Goal: Complete application form: Complete application form

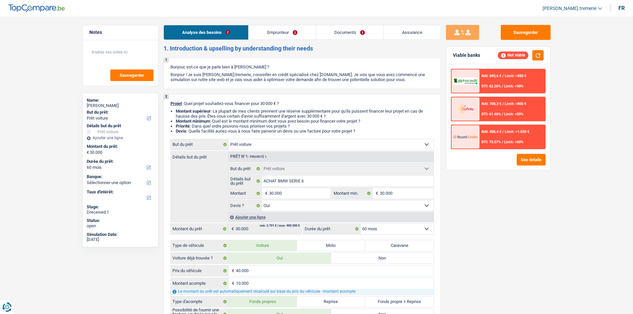
select select "car"
select select "60"
select select "car"
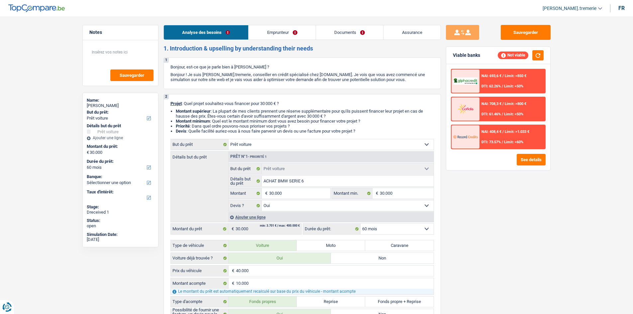
select select "yes"
select select "60"
select select "independent"
select select "netSalary"
select select "rents"
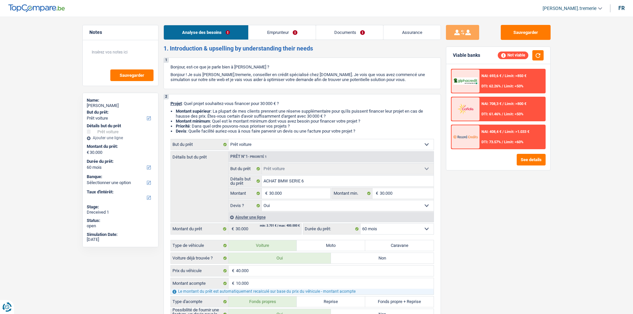
select select "car"
select select "yes"
select select "60"
click at [591, 6] on span "[PERSON_NAME].tremerie" at bounding box center [569, 9] width 54 height 6
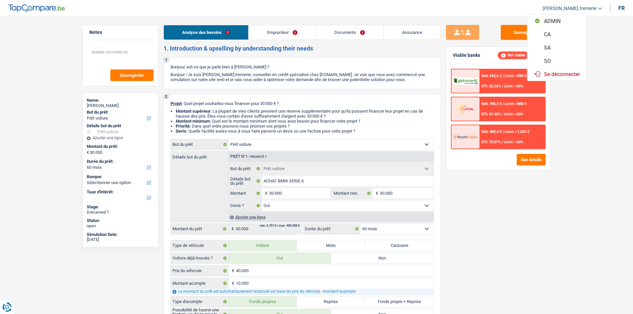
click at [559, 62] on button "SO" at bounding box center [556, 60] width 59 height 13
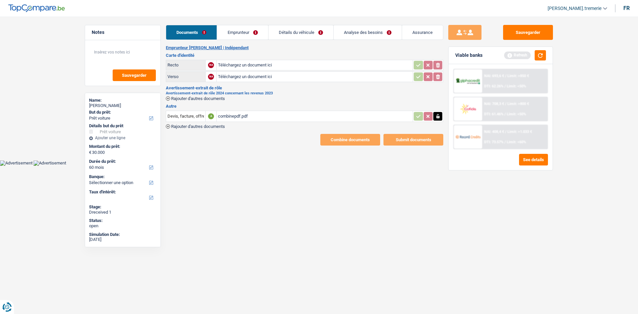
click at [246, 116] on div "combinepdf.pdf" at bounding box center [314, 116] width 193 height 10
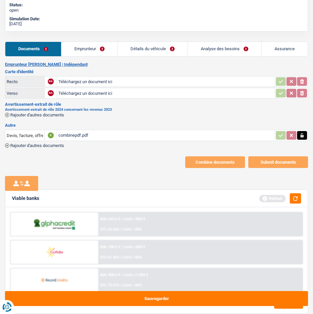
scroll to position [218, 0]
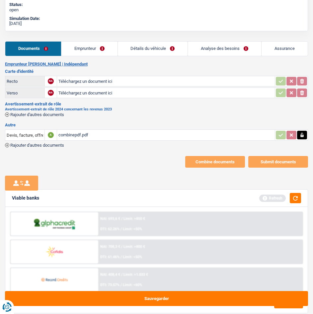
click at [87, 51] on link "Emprunteur" at bounding box center [89, 49] width 56 height 14
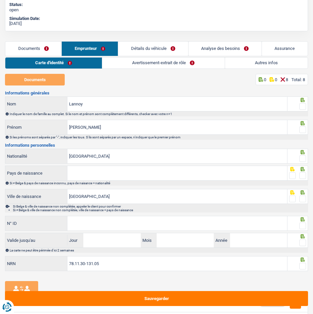
click at [304, 105] on span at bounding box center [303, 106] width 7 height 7
click at [0, 0] on input "radio" at bounding box center [0, 0] width 0 height 0
click at [301, 128] on span at bounding box center [303, 129] width 7 height 7
click at [0, 0] on input "radio" at bounding box center [0, 0] width 0 height 0
click at [303, 159] on span at bounding box center [303, 158] width 7 height 7
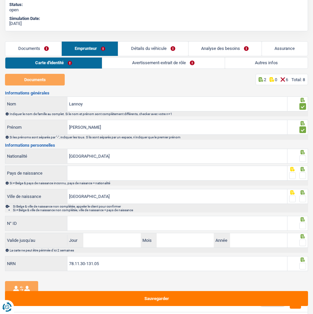
click at [0, 0] on input "radio" at bounding box center [0, 0] width 0 height 0
click at [197, 176] on input "Pays de naissance" at bounding box center [177, 173] width 220 height 14
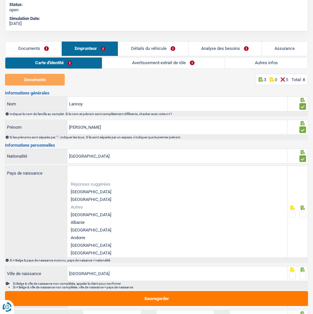
click at [77, 190] on li "[GEOGRAPHIC_DATA]" at bounding box center [177, 192] width 220 height 8
type input "[GEOGRAPHIC_DATA]"
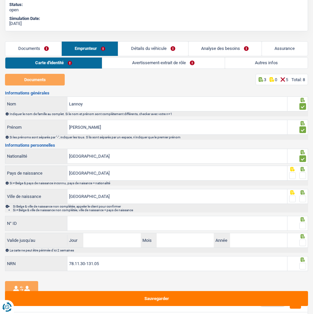
click at [304, 177] on span at bounding box center [303, 175] width 7 height 7
click at [0, 0] on input "radio" at bounding box center [0, 0] width 0 height 0
click at [294, 200] on span at bounding box center [292, 198] width 7 height 7
click at [0, 0] on input "radio" at bounding box center [0, 0] width 0 height 0
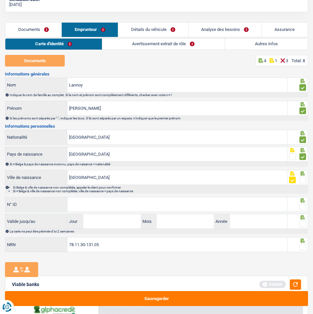
scroll to position [238, 0]
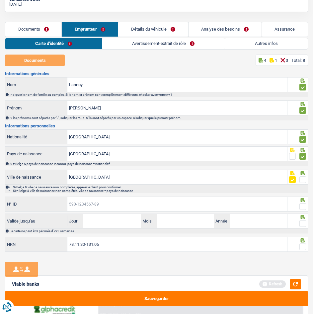
click at [161, 205] on input "N° ID" at bounding box center [177, 204] width 220 height 14
type input "595-2203451-17"
click at [302, 207] on span at bounding box center [303, 206] width 7 height 7
click at [0, 0] on input "radio" at bounding box center [0, 0] width 0 height 0
click at [119, 221] on input "Jour" at bounding box center [111, 221] width 57 height 14
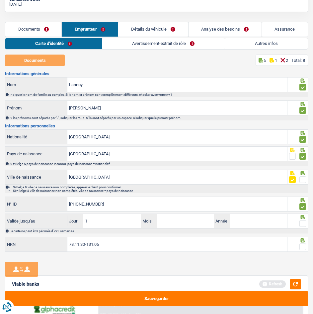
type input "10"
type input "04"
type input "2034"
click at [302, 222] on span at bounding box center [303, 223] width 7 height 7
click at [0, 0] on input "radio" at bounding box center [0, 0] width 0 height 0
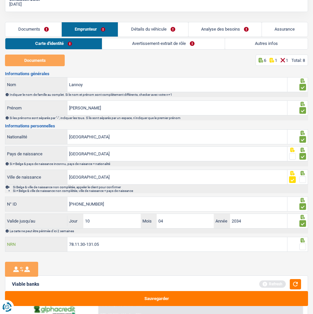
click at [167, 241] on input "78.11.30-131.05" at bounding box center [177, 244] width 220 height 14
click at [302, 245] on span at bounding box center [303, 246] width 7 height 7
click at [0, 0] on input "radio" at bounding box center [0, 0] width 0 height 0
click at [125, 42] on link "Avertissement-extrait de rôle" at bounding box center [164, 43] width 122 height 11
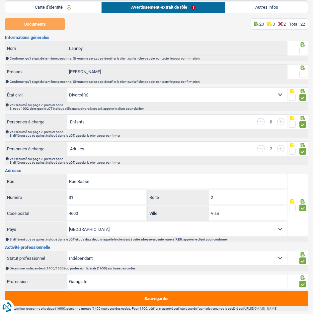
scroll to position [255, 0]
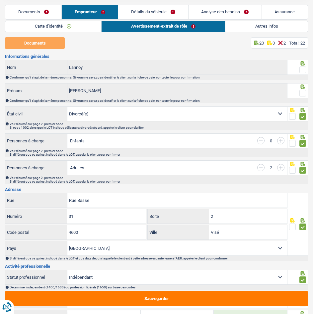
click at [304, 68] on span at bounding box center [303, 69] width 7 height 7
click at [0, 0] on input "radio" at bounding box center [0, 0] width 0 height 0
click at [304, 93] on span at bounding box center [303, 93] width 7 height 7
click at [0, 0] on input "radio" at bounding box center [0, 0] width 0 height 0
click at [263, 167] on input "button" at bounding box center [260, 167] width 7 height 7
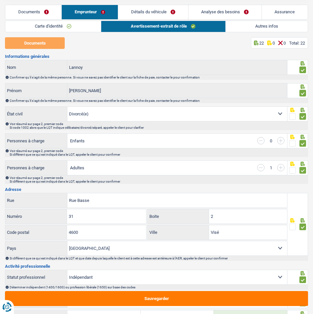
click at [263, 167] on input "button" at bounding box center [260, 167] width 7 height 7
click at [283, 138] on input "button" at bounding box center [280, 140] width 7 height 7
select select "familyAllowances"
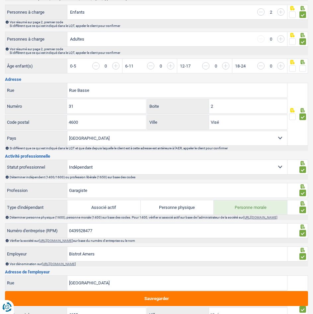
scroll to position [384, 0]
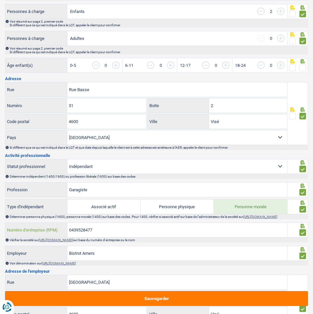
click at [84, 236] on input "0439528477" at bounding box center [177, 230] width 220 height 14
click at [73, 241] on link "https://kbopub.economie.fgov.be/kbopub/zoeknummerform.html" at bounding box center [56, 240] width 34 height 4
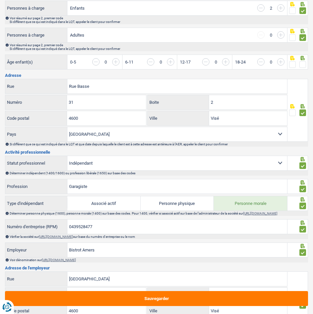
scroll to position [389, 0]
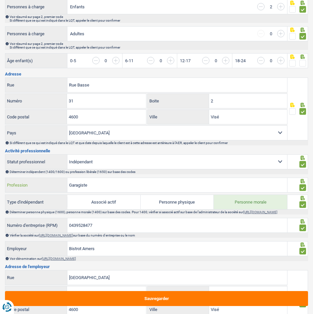
click at [81, 182] on input "Garagiste" at bounding box center [177, 185] width 220 height 14
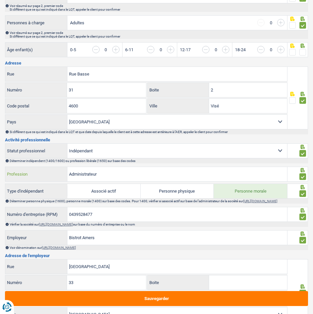
scroll to position [403, 0]
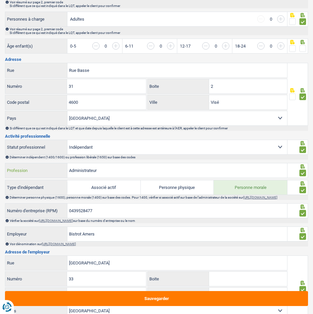
type input "Administrateur"
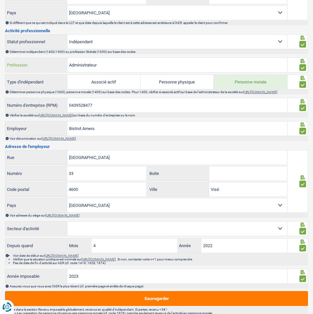
scroll to position [521, 0]
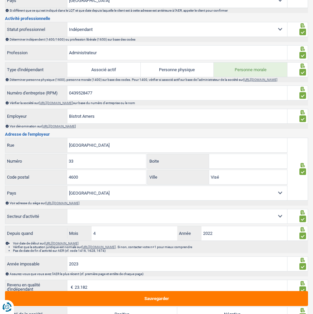
click at [92, 219] on select "Agriculture/Pêche Industrie Horeca Courier/Fitness/Taxi Construction Banques/As…" at bounding box center [177, 216] width 220 height 14
select select "smallCompanies"
click at [67, 212] on select "Agriculture/Pêche Industrie Horeca Courier/Fitness/Taxi Construction Banques/As…" at bounding box center [177, 216] width 220 height 14
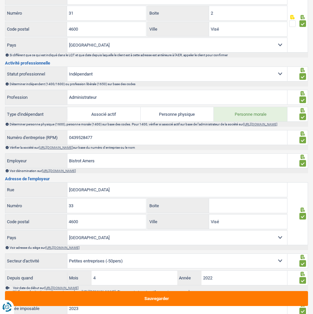
scroll to position [474, 0]
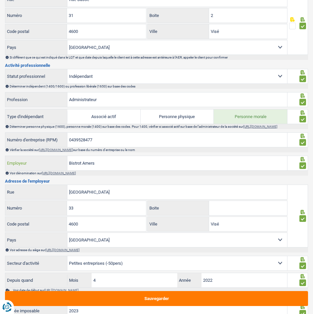
drag, startPoint x: 109, startPoint y: 165, endPoint x: 44, endPoint y: 162, distance: 65.2
click at [44, 162] on div "Bistrot Amers Employeur" at bounding box center [146, 163] width 282 height 14
paste input "AMERS DESELEC GROUP"
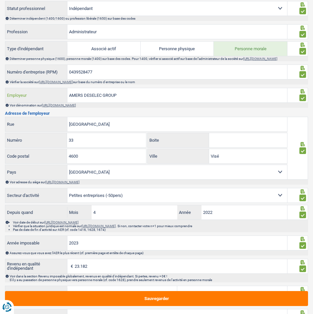
scroll to position [556, 0]
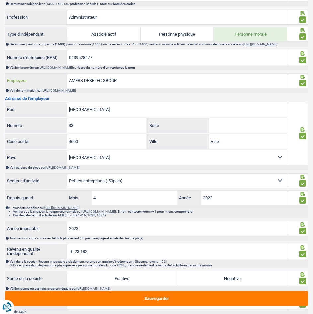
type input "AMERS DESELEC GROUP"
click at [104, 200] on input "4" at bounding box center [135, 197] width 86 height 14
type input "7"
click at [106, 254] on input "23.182" at bounding box center [181, 251] width 213 height 14
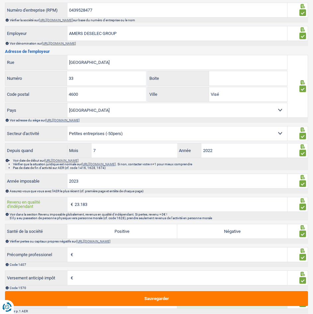
scroll to position [604, 0]
type input "23.183"
click at [117, 236] on label "Positive" at bounding box center [122, 231] width 110 height 14
click at [117, 236] on input "Positive" at bounding box center [122, 231] width 110 height 14
radio input "true"
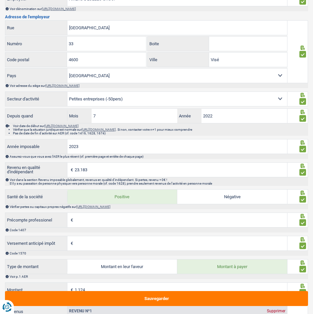
scroll to position [638, 0]
click at [105, 219] on input "Précompte professionel" at bounding box center [181, 219] width 213 height 14
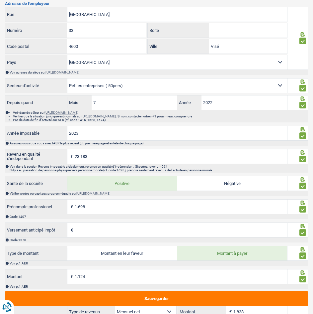
scroll to position [653, 0]
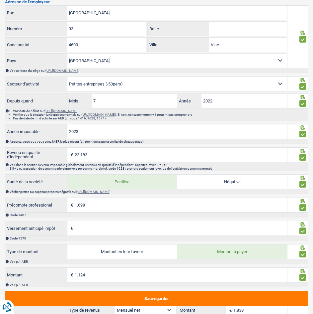
type input "1.698"
type input "1.697"
click at [172, 232] on input "Versement anticipé impôt" at bounding box center [181, 228] width 213 height 14
type input "0"
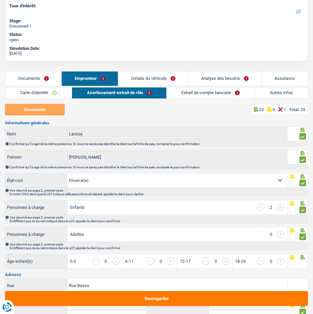
scroll to position [161, 0]
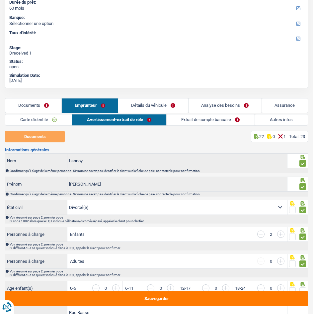
click at [218, 120] on link "Extrait de compte bancaire" at bounding box center [211, 119] width 88 height 11
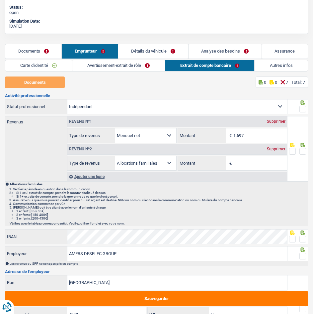
scroll to position [215, 0]
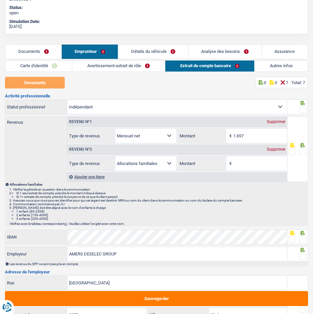
click at [107, 68] on link "Avertissement-extrait de rôle" at bounding box center [118, 65] width 93 height 11
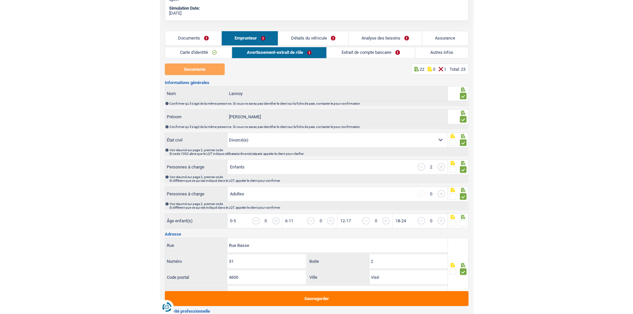
scroll to position [0, 0]
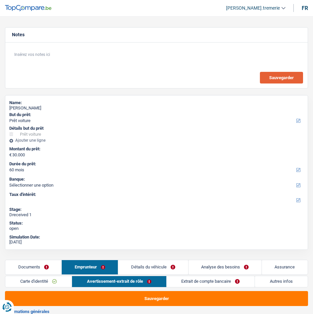
click at [266, 78] on button "Sauvegarder" at bounding box center [281, 78] width 43 height 12
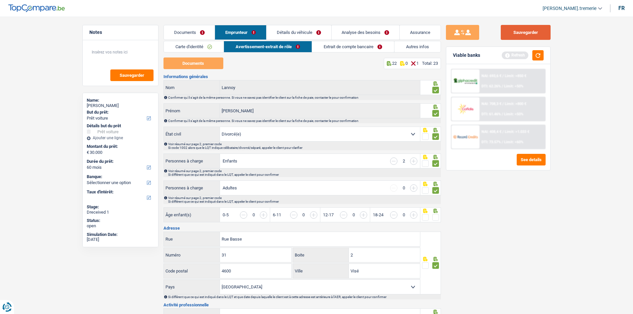
click at [537, 34] on button "Sauvegarder" at bounding box center [526, 32] width 50 height 15
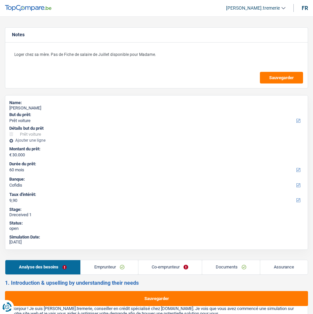
select select "car"
select select "60"
select select "cofidis"
select select "car"
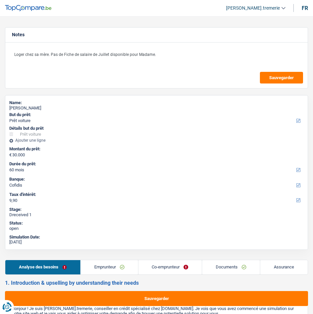
select select "car"
select select "yes"
select select "60"
select select "privateEmployee"
select select "publicEmployee"
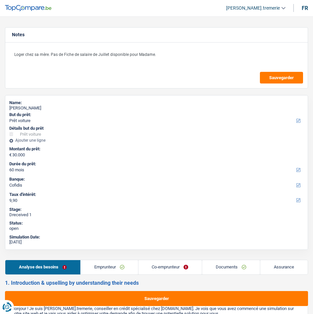
select select "netSalary"
select select "mealVouchers"
select select "netSalary"
select select "mealVouchers"
select select "liveWithParents"
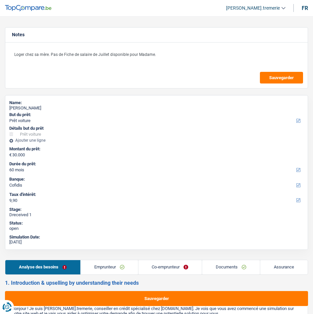
select select "creditConsolidation"
select select "60"
select select "car"
select select "yes"
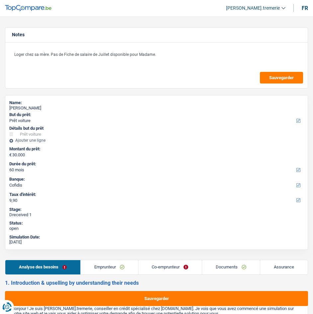
select select "60"
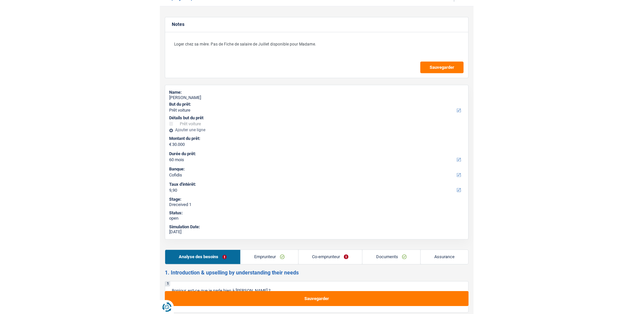
scroll to position [28, 0]
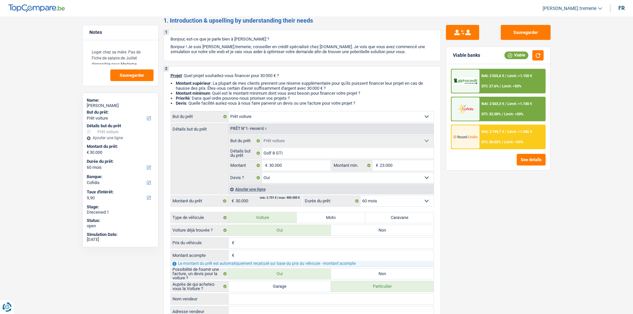
click at [313, 8] on span "[PERSON_NAME].tremerie" at bounding box center [569, 9] width 54 height 6
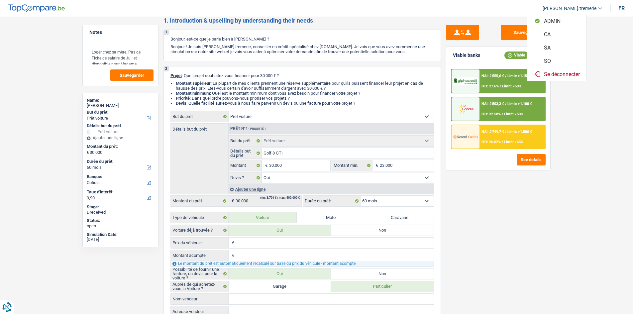
click at [313, 58] on button "SO" at bounding box center [556, 60] width 59 height 13
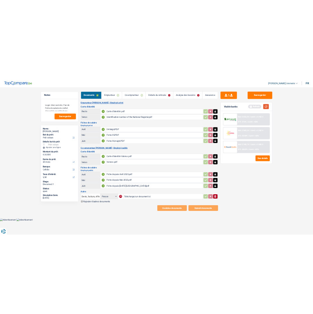
scroll to position [0, 0]
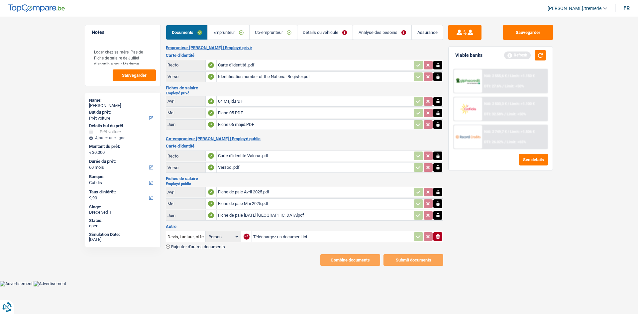
click at [232, 65] on div "Carte d’identité .pdf" at bounding box center [314, 65] width 193 height 10
click at [239, 80] on div "Identification number of the National Register.pdf" at bounding box center [314, 77] width 193 height 10
click at [228, 101] on div "04 Majid.PDF" at bounding box center [314, 101] width 193 height 10
click at [231, 113] on div "Fiche 05.PDF" at bounding box center [314, 113] width 193 height 10
click at [234, 125] on div "Fiche 06 majid.PDF" at bounding box center [314, 125] width 193 height 10
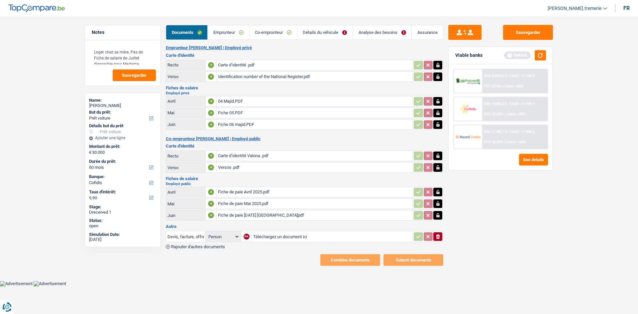
click at [230, 155] on div "Carte d’identité Valona .pdf" at bounding box center [314, 156] width 193 height 10
click at [233, 169] on div "Versoo .pdf" at bounding box center [314, 167] width 193 height 10
click at [229, 192] on div "Fiche de paie Avril 2025.pdf" at bounding box center [314, 192] width 193 height 10
click at [258, 203] on div "Fiche de paie Mai 2025.pdf" at bounding box center [314, 204] width 193 height 10
click at [243, 217] on div "Fiche de paie [DATE] [GEOGRAPHIC_DATA]pdf" at bounding box center [314, 215] width 193 height 10
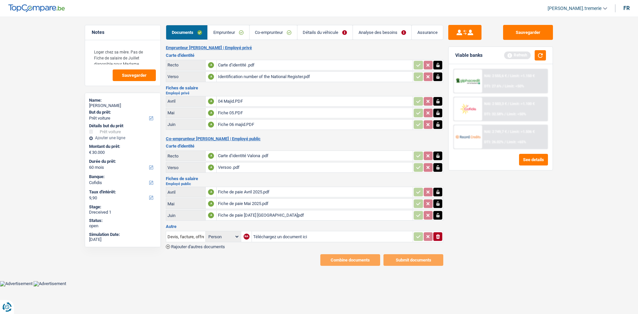
click at [273, 236] on input "Téléchargez un document ici" at bounding box center [332, 237] width 158 height 10
type input "C:\fakepath\Bon de commande_2025-004.pdf"
click at [233, 31] on link "Emprunteur" at bounding box center [228, 32] width 41 height 14
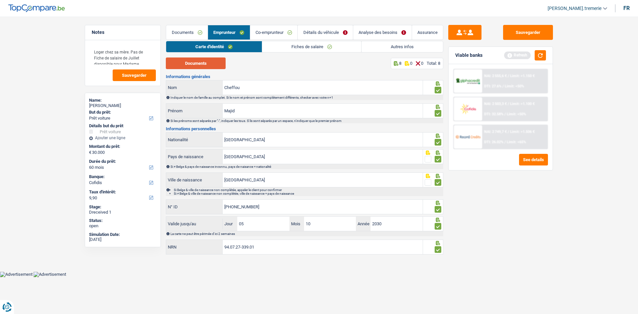
click at [208, 67] on button "Documents" at bounding box center [196, 63] width 60 height 12
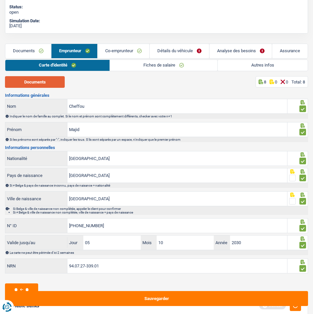
scroll to position [220, 0]
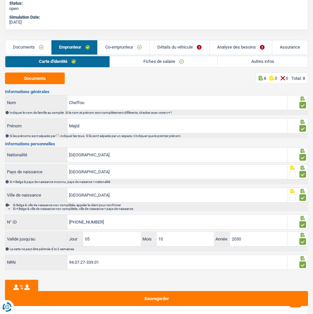
click at [151, 65] on link "Fiches de salaire" at bounding box center [164, 61] width 108 height 11
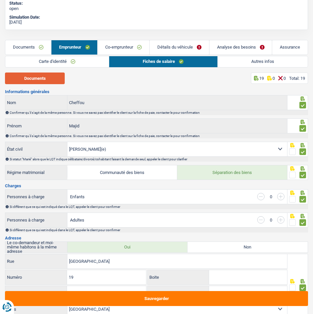
click at [29, 77] on button "Documents" at bounding box center [35, 78] width 60 height 12
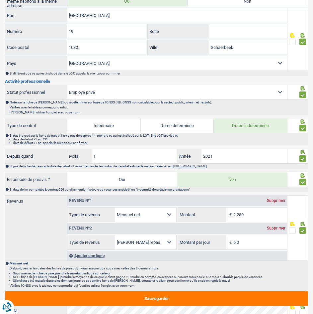
scroll to position [479, 0]
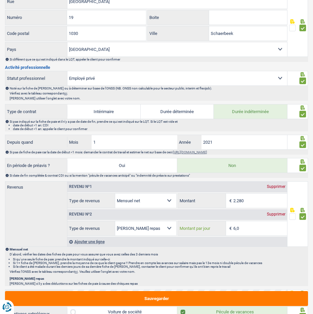
click at [239, 228] on input "6,0" at bounding box center [261, 228] width 54 height 14
type input "6"
type input "8,0"
click at [271, 251] on div "Mensuel net D'abord, vérifier les dates des fiches de paie pour vous assurer qu…" at bounding box center [159, 260] width 298 height 26
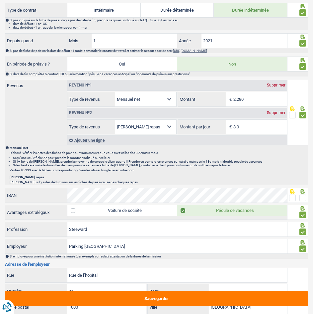
scroll to position [581, 0]
click at [302, 197] on span at bounding box center [303, 197] width 7 height 7
click at [0, 0] on input "radio" at bounding box center [0, 0] width 0 height 0
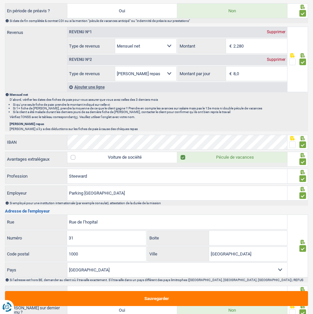
scroll to position [635, 0]
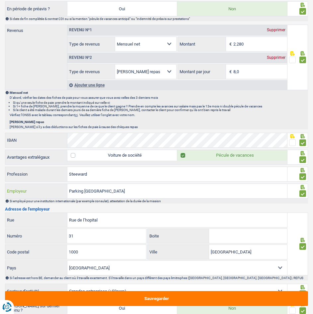
drag, startPoint x: 108, startPoint y: 191, endPoint x: 64, endPoint y: 189, distance: 44.2
click at [64, 189] on div "Parking [GEOGRAPHIC_DATA] Employeur" at bounding box center [146, 191] width 282 height 14
type input "a"
click at [136, 190] on input "agence du stationnement de la région de [GEOGRAPHIC_DATA]" at bounding box center [177, 191] width 220 height 14
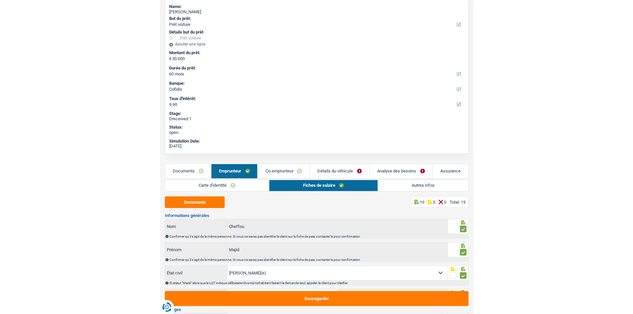
scroll to position [96, 0]
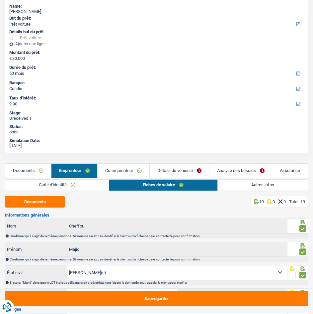
type input "agence du stationnement de [GEOGRAPHIC_DATA]"
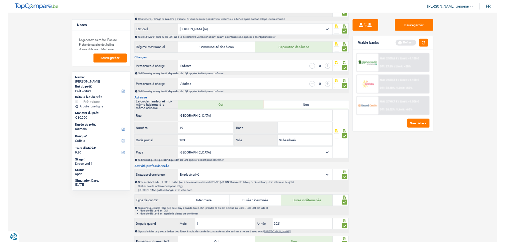
scroll to position [0, 0]
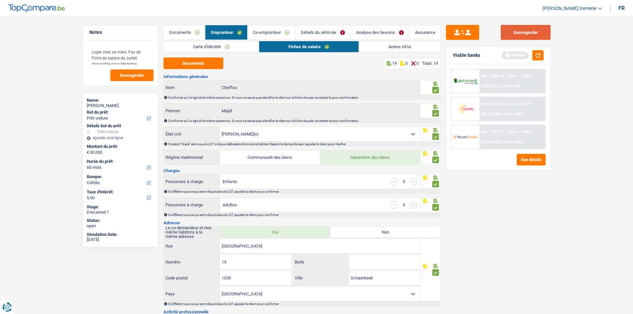
click at [313, 30] on button "Sauvegarder" at bounding box center [526, 32] width 50 height 15
